Goal: Task Accomplishment & Management: Manage account settings

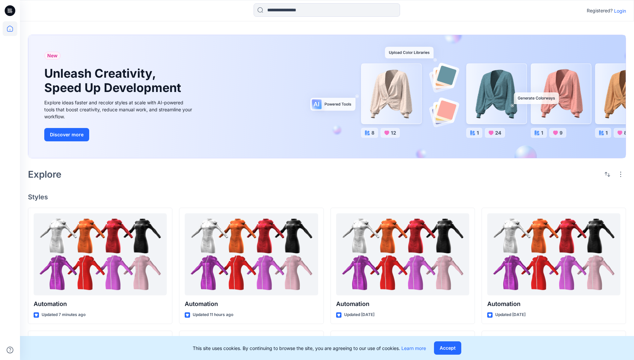
click at [619, 11] on p "Login" at bounding box center [620, 10] width 12 height 7
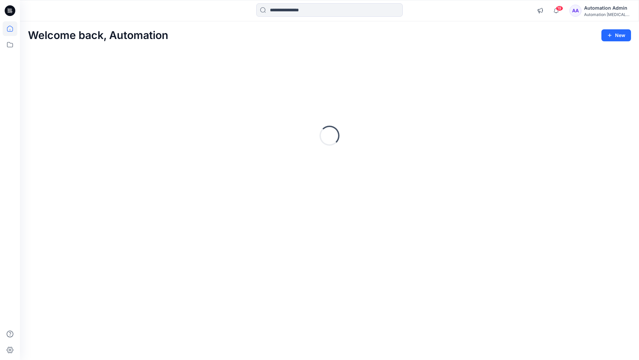
click at [13, 29] on icon at bounding box center [10, 29] width 6 height 6
click at [10, 46] on icon at bounding box center [10, 44] width 15 height 15
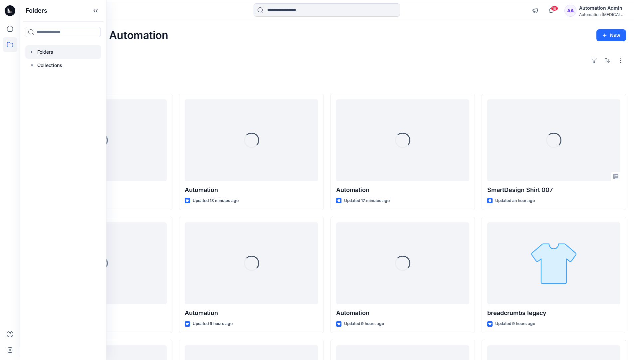
click at [42, 52] on div at bounding box center [63, 51] width 76 height 13
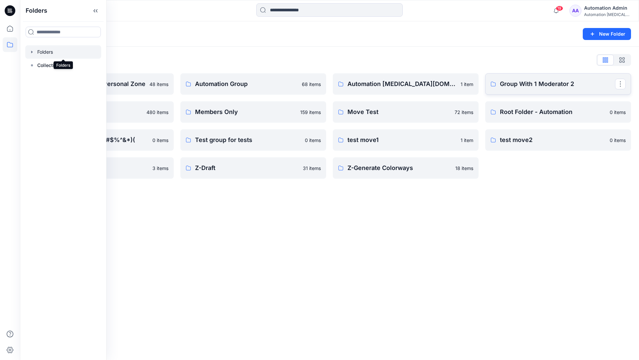
click at [525, 87] on p "Group With 1 Moderator 2" at bounding box center [557, 83] width 115 height 9
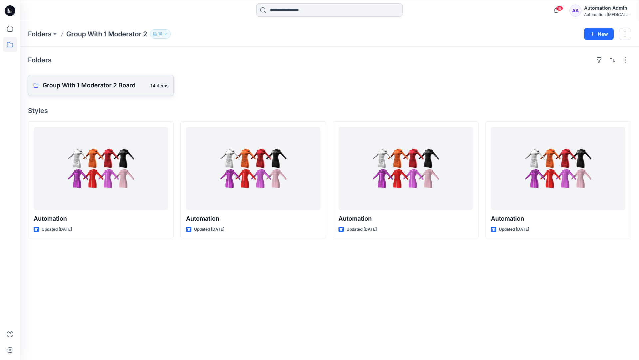
click at [115, 90] on link "Group With 1 Moderator 2 Board 14 items" at bounding box center [101, 85] width 146 height 21
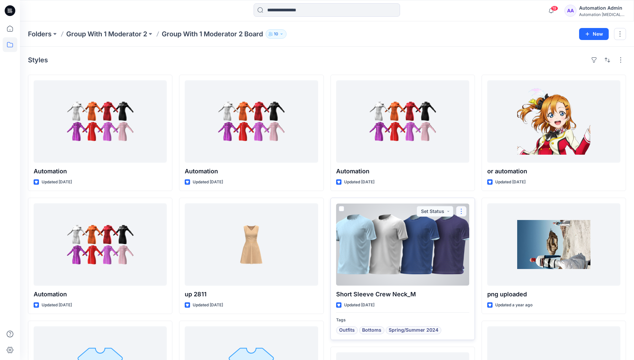
click at [460, 215] on button "button" at bounding box center [461, 211] width 11 height 11
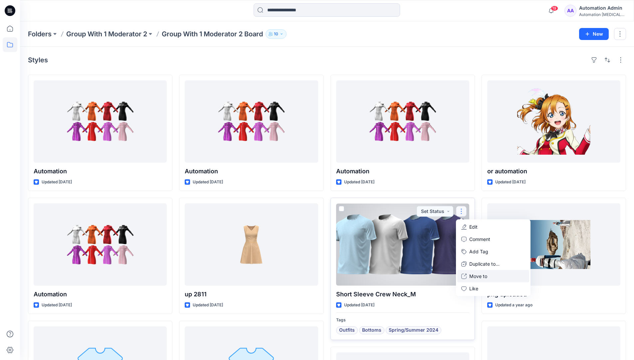
click at [481, 277] on p "Move to" at bounding box center [479, 275] width 18 height 7
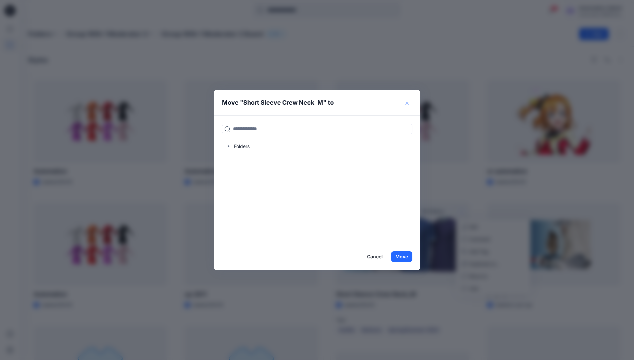
click at [409, 103] on icon "Close" at bounding box center [407, 103] width 3 height 3
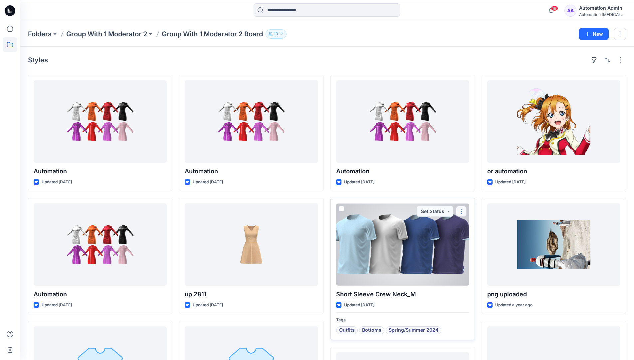
click at [462, 211] on button "button" at bounding box center [461, 211] width 11 height 11
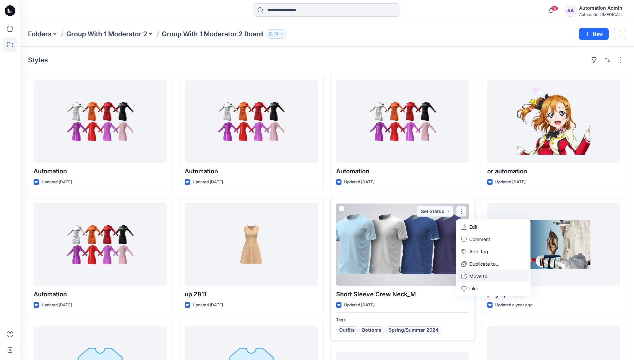
click at [485, 274] on p "Move to" at bounding box center [479, 275] width 18 height 7
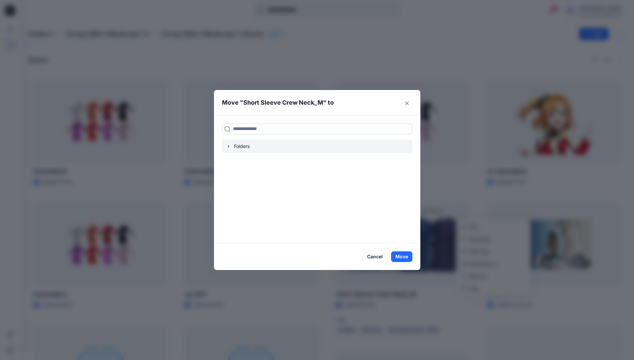
click at [237, 145] on div at bounding box center [317, 146] width 190 height 13
click at [229, 146] on icon "button" at bounding box center [228, 146] width 5 height 5
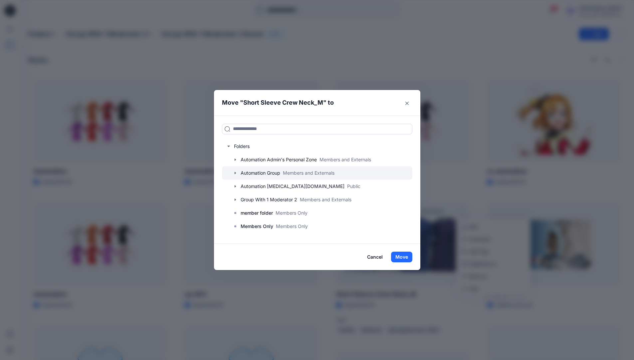
click at [262, 171] on div at bounding box center [317, 172] width 190 height 13
click at [409, 105] on button "Close" at bounding box center [407, 103] width 11 height 11
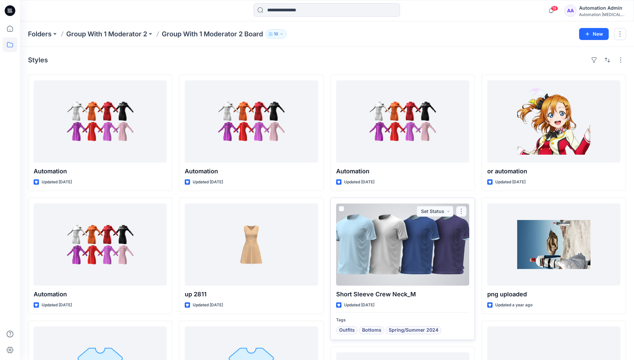
click at [462, 211] on button "button" at bounding box center [461, 211] width 11 height 11
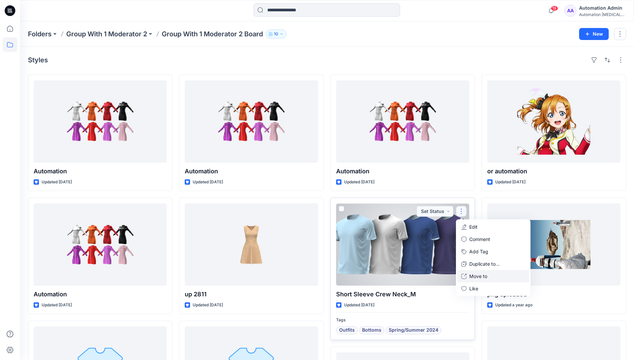
click at [473, 276] on p "Move to" at bounding box center [479, 275] width 18 height 7
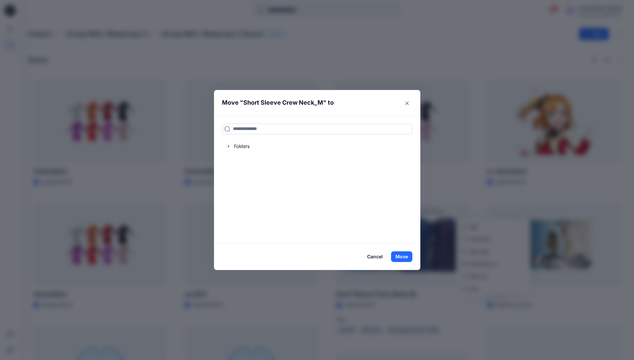
click at [373, 257] on button "Cancel" at bounding box center [375, 256] width 24 height 11
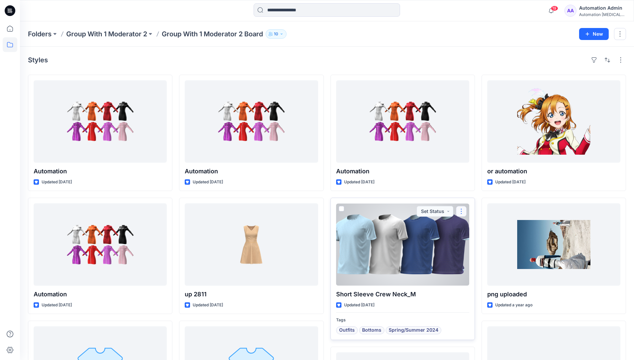
click at [461, 212] on button "button" at bounding box center [461, 211] width 11 height 11
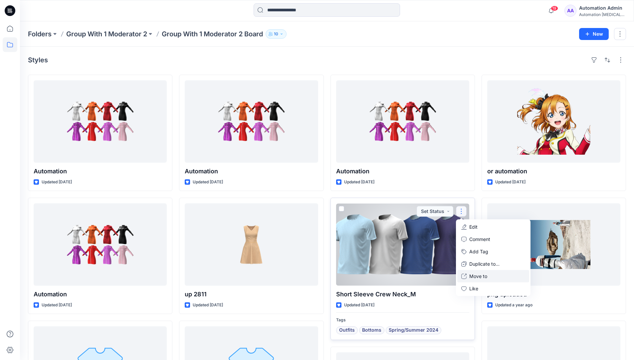
click at [474, 273] on p "Move to" at bounding box center [479, 275] width 18 height 7
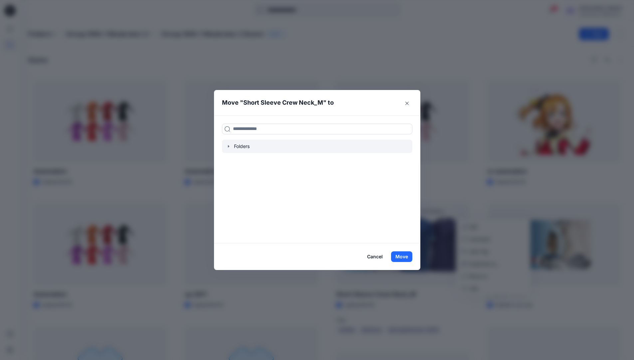
click at [237, 148] on div at bounding box center [317, 146] width 190 height 13
click at [231, 147] on icon "button" at bounding box center [228, 146] width 5 height 5
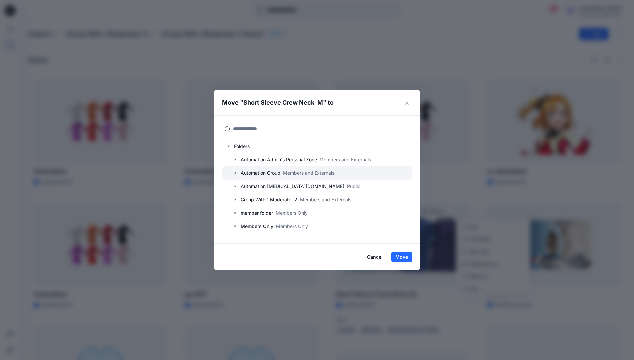
click at [244, 172] on div at bounding box center [317, 172] width 190 height 13
click at [376, 255] on button "Cancel" at bounding box center [375, 256] width 24 height 11
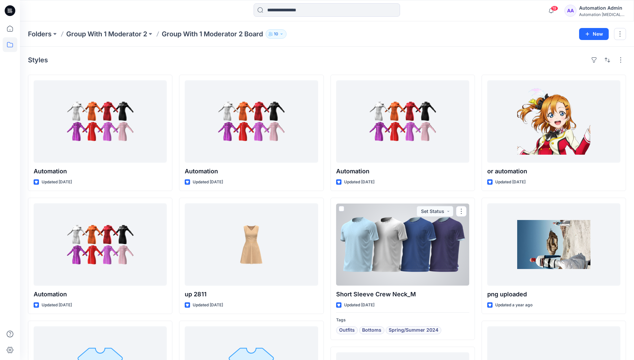
click at [592, 15] on div "Automation [MEDICAL_DATA]..." at bounding box center [602, 14] width 47 height 5
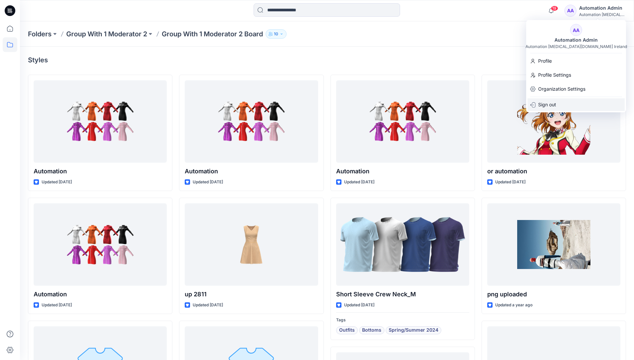
click at [554, 104] on p "Sign out" at bounding box center [547, 104] width 18 height 13
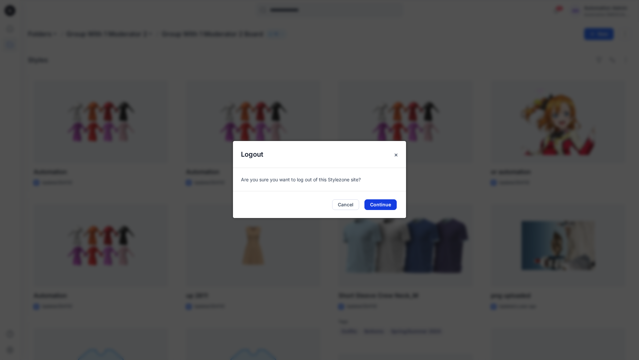
click at [386, 200] on button "Continue" at bounding box center [381, 204] width 32 height 11
